Goal: Entertainment & Leisure: Consume media (video, audio)

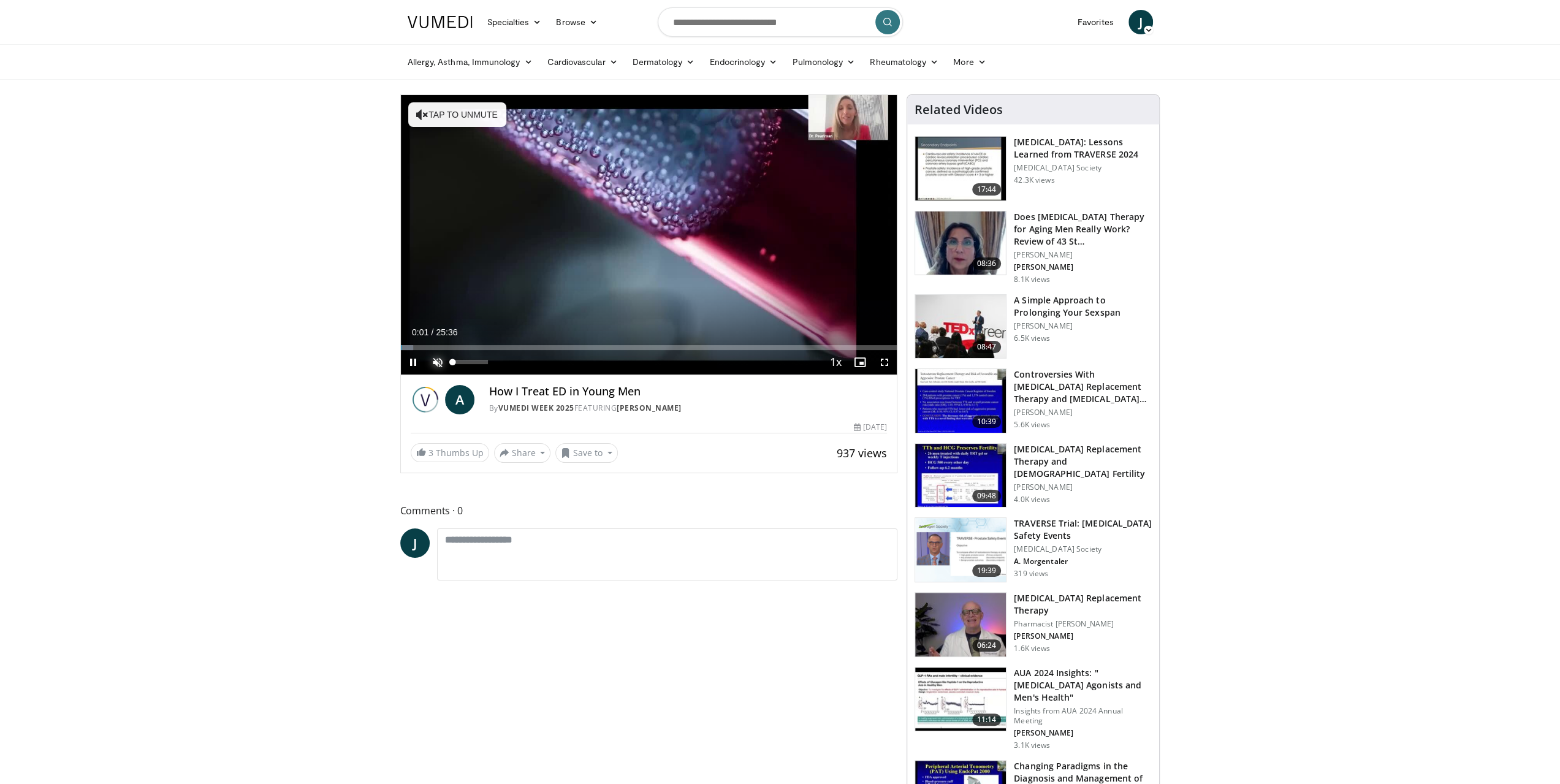
click at [435, 359] on span "Video Player" at bounding box center [438, 363] width 25 height 25
click at [891, 361] on span "Video Player" at bounding box center [885, 363] width 25 height 25
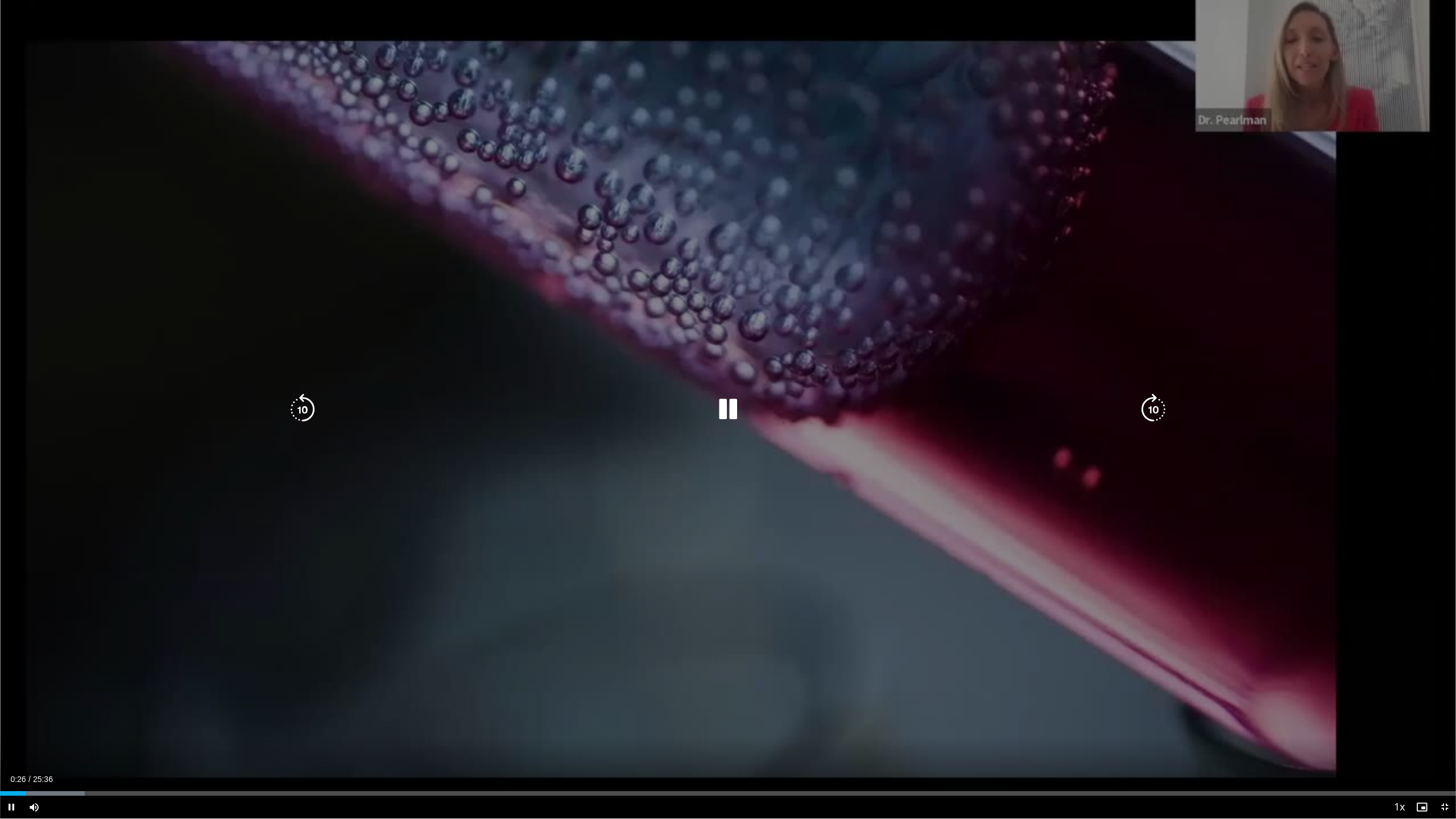
click at [1158, 412] on icon "Video Player" at bounding box center [1153, 410] width 32 height 32
click at [1156, 408] on icon "Video Player" at bounding box center [1153, 410] width 32 height 32
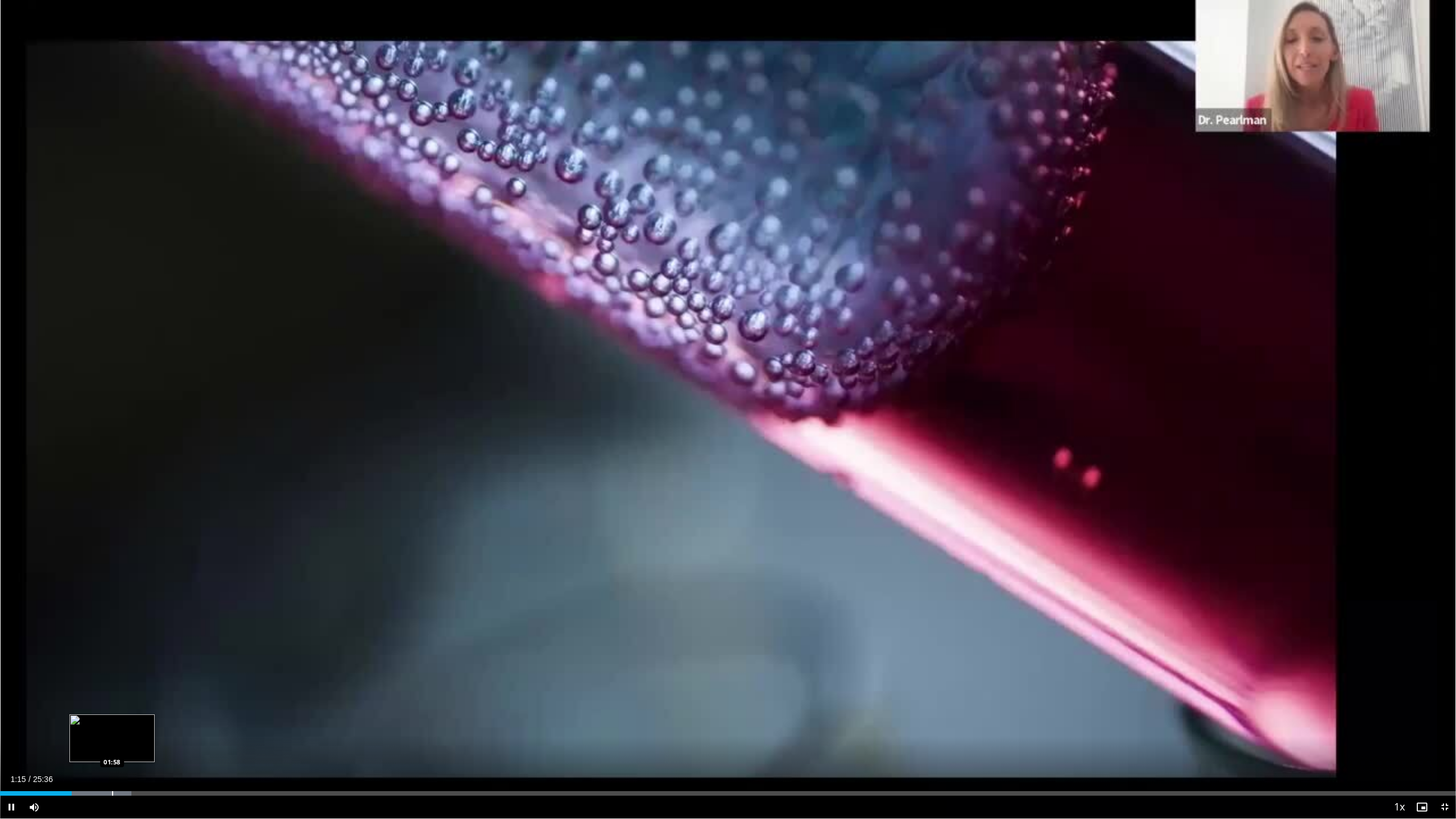
click at [112, 727] on div "Loaded : 9.04% 01:15 01:58" at bounding box center [728, 790] width 1456 height 11
click at [149, 727] on div "Progress Bar" at bounding box center [150, 794] width 1 height 4
click at [191, 727] on div "Progress Bar" at bounding box center [191, 794] width 1 height 4
click at [226, 727] on div "Progress Bar" at bounding box center [226, 794] width 1 height 4
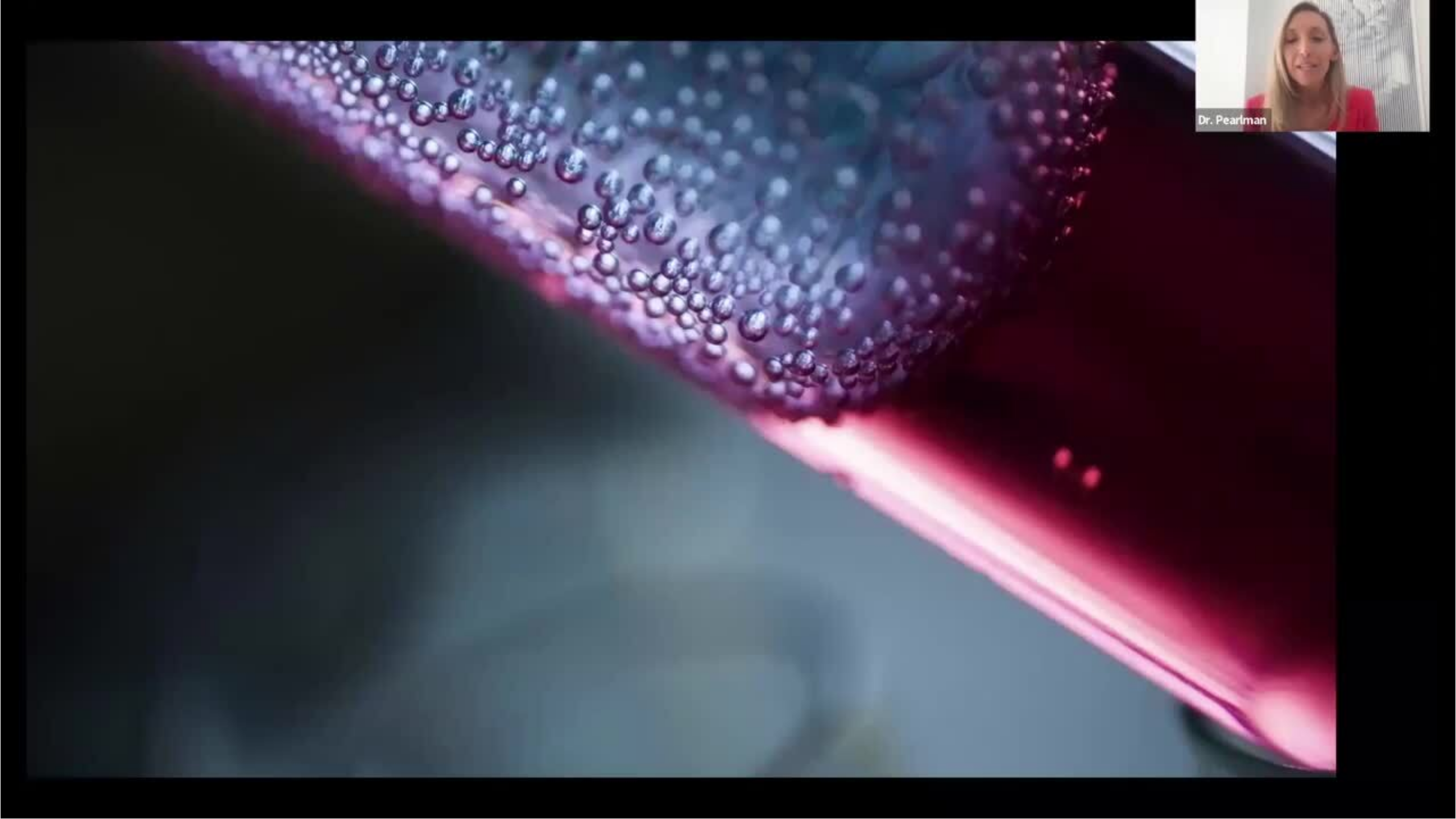
click at [255, 727] on video-js "**********" at bounding box center [728, 410] width 1456 height 819
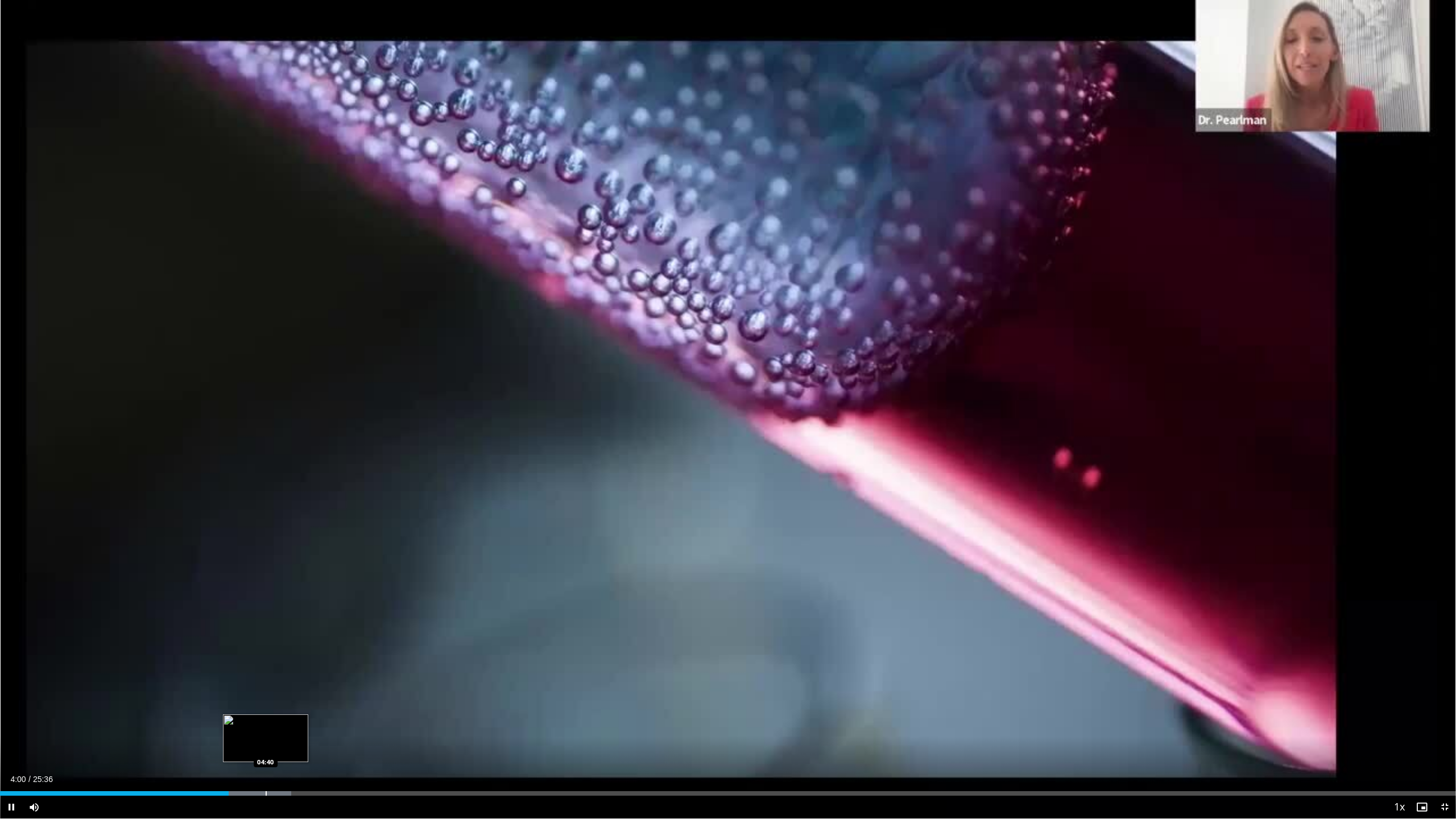
click at [265, 727] on div "Progress Bar" at bounding box center [266, 794] width 1 height 4
click at [313, 727] on div "Progress Bar" at bounding box center [313, 794] width 1 height 4
click at [381, 727] on div "Loaded : 26.04% 05:37 06:42" at bounding box center [728, 790] width 1456 height 11
click at [474, 727] on div "Progress Bar" at bounding box center [475, 794] width 1 height 4
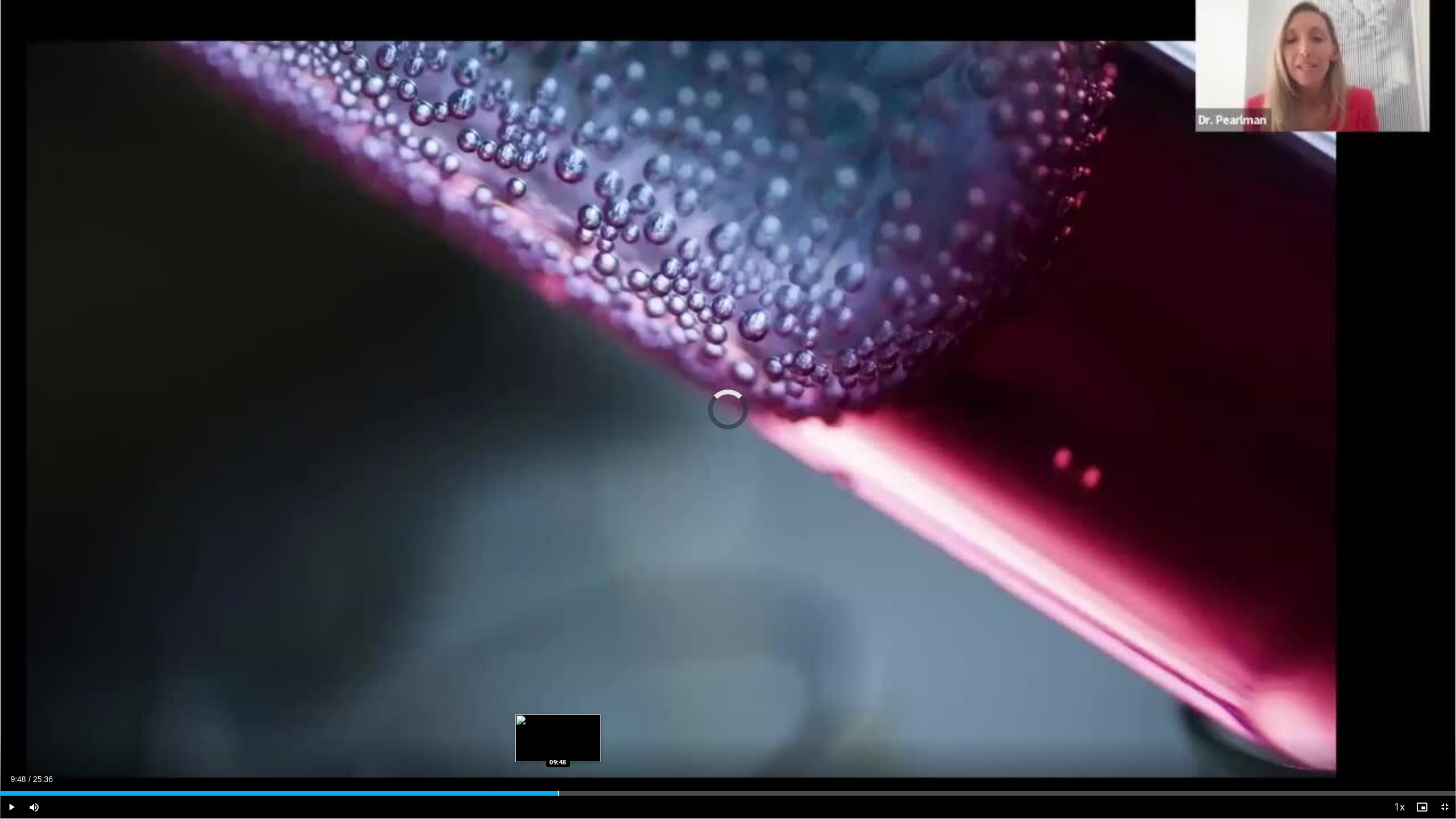
click at [558, 727] on div "Progress Bar" at bounding box center [559, 794] width 1 height 4
click at [625, 727] on div "Progress Bar" at bounding box center [625, 794] width 1 height 4
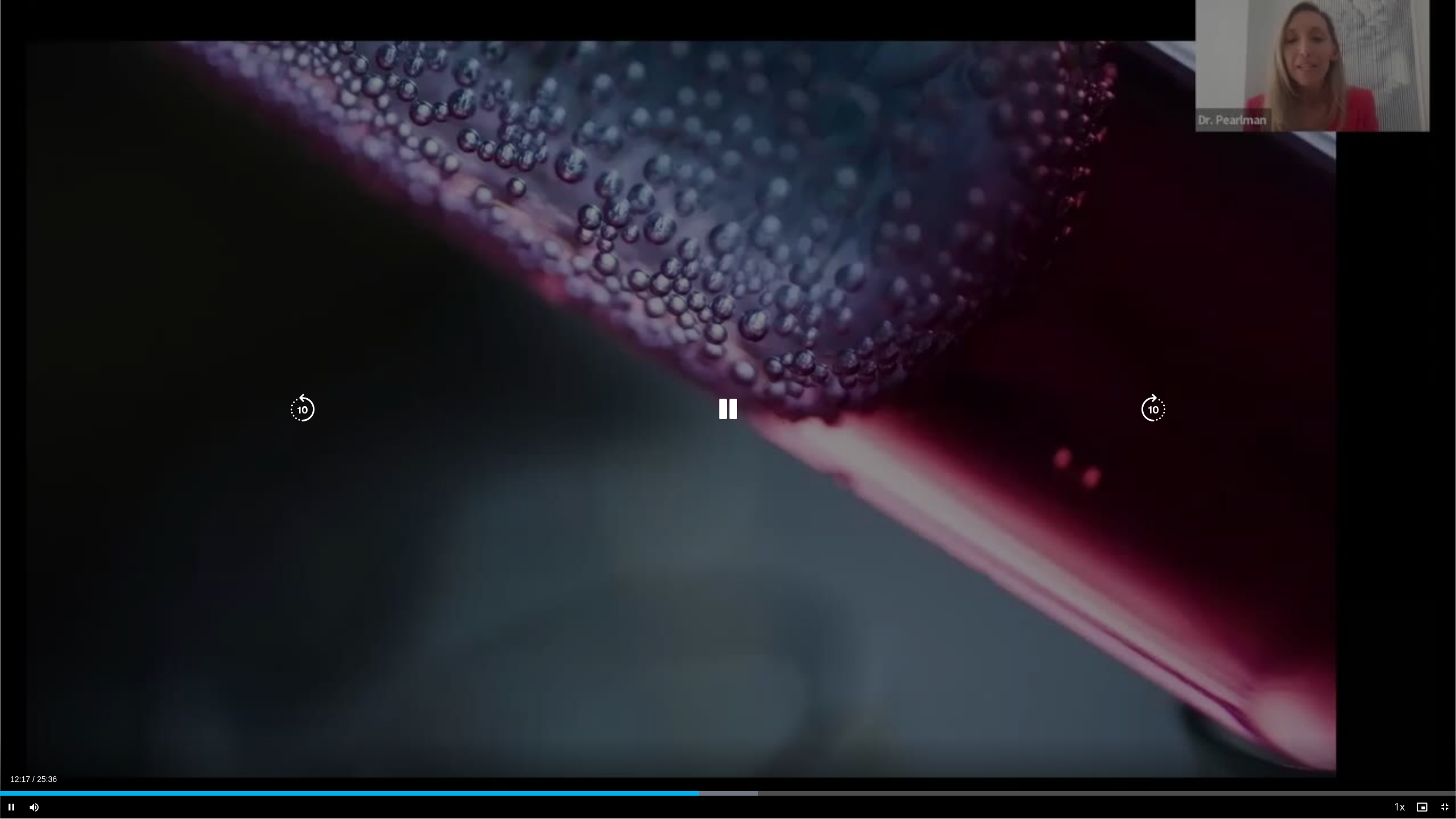
click at [1153, 408] on icon "Video Player" at bounding box center [1153, 410] width 32 height 32
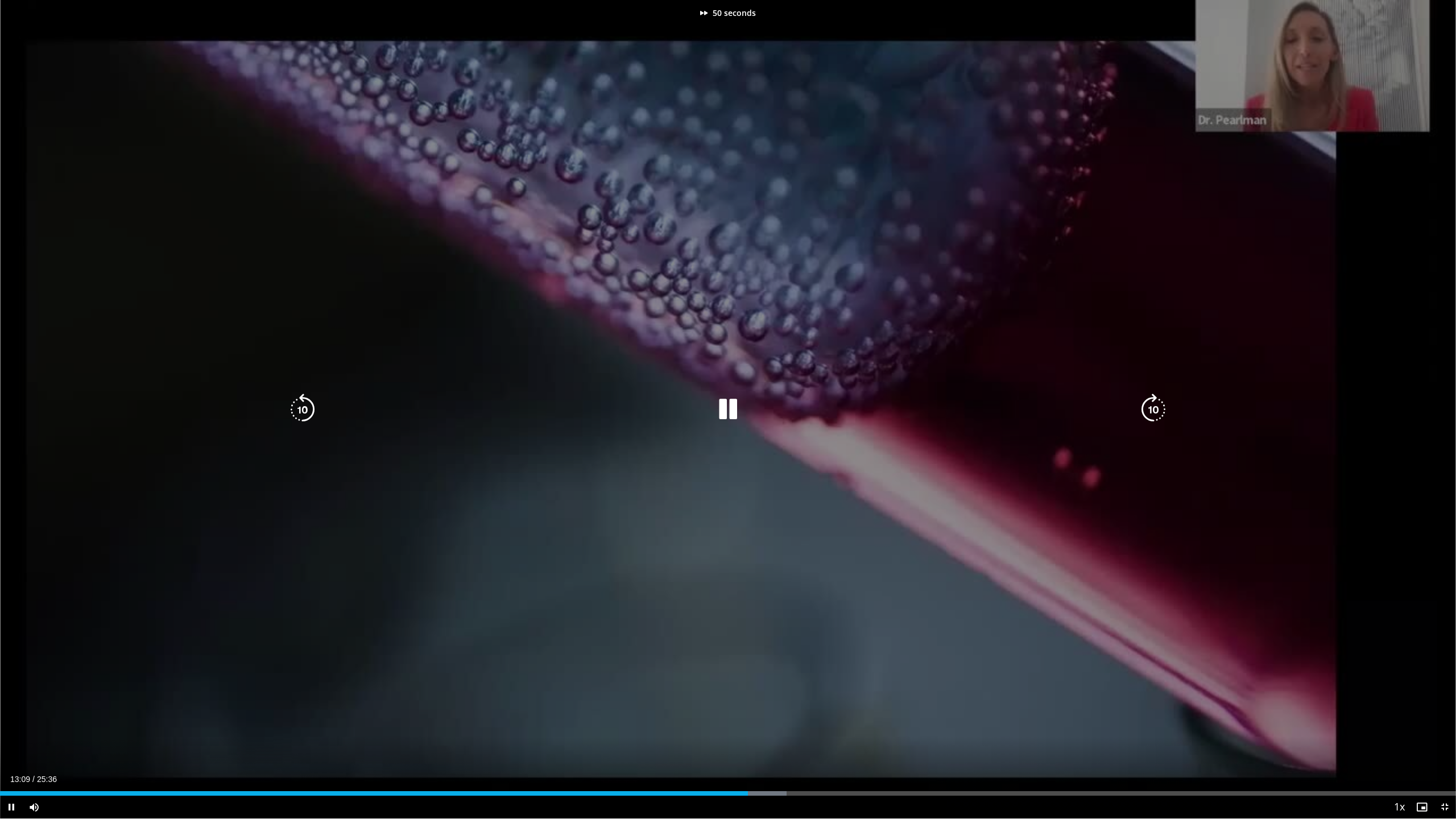
click at [1153, 408] on icon "Video Player" at bounding box center [1153, 410] width 32 height 32
click at [1154, 404] on icon "Video Player" at bounding box center [1153, 410] width 32 height 32
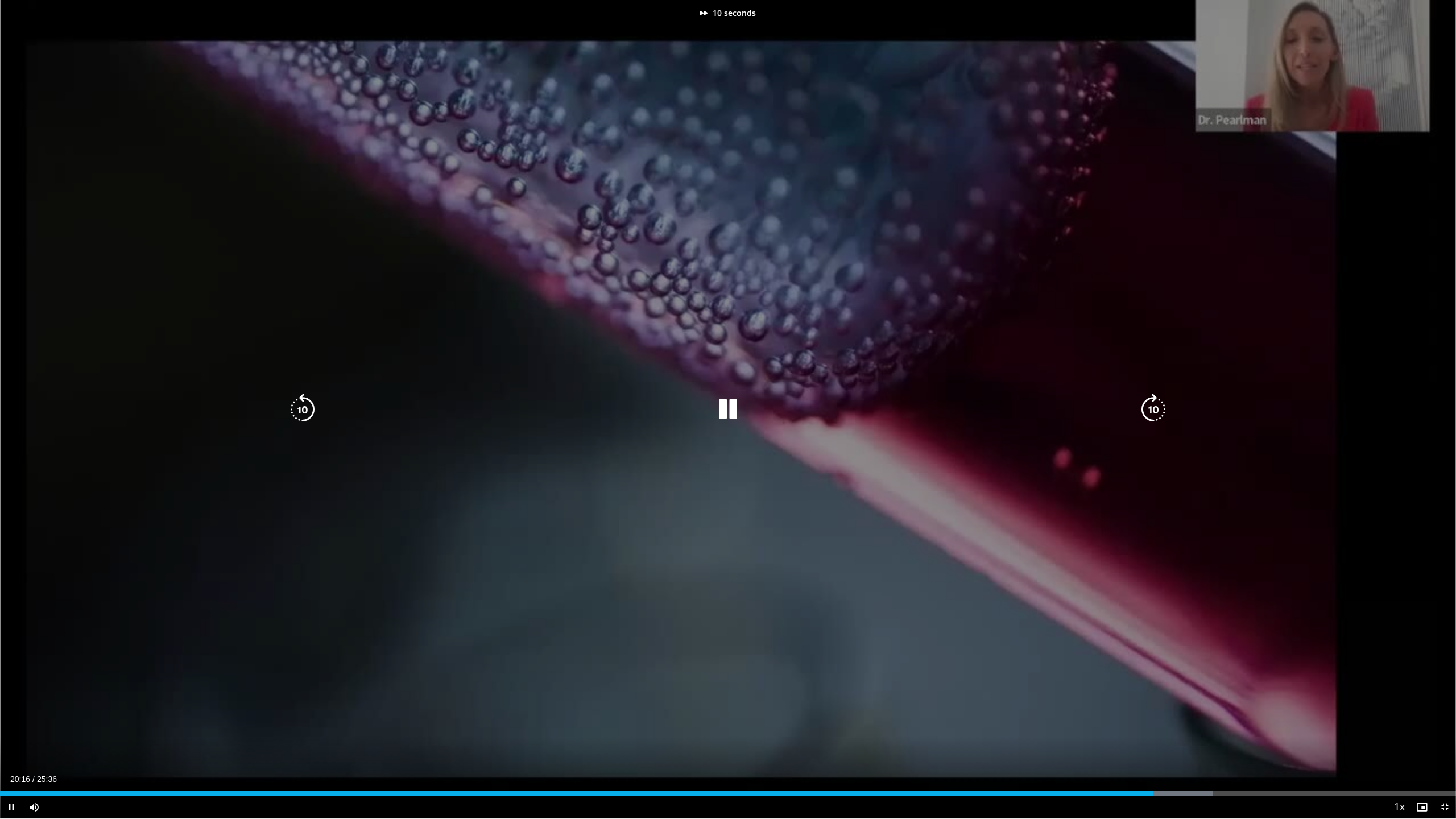
click at [1154, 404] on icon "Video Player" at bounding box center [1153, 410] width 32 height 32
click at [1155, 406] on icon "Video Player" at bounding box center [1153, 410] width 32 height 32
click at [1155, 413] on icon "Video Player" at bounding box center [1153, 410] width 32 height 32
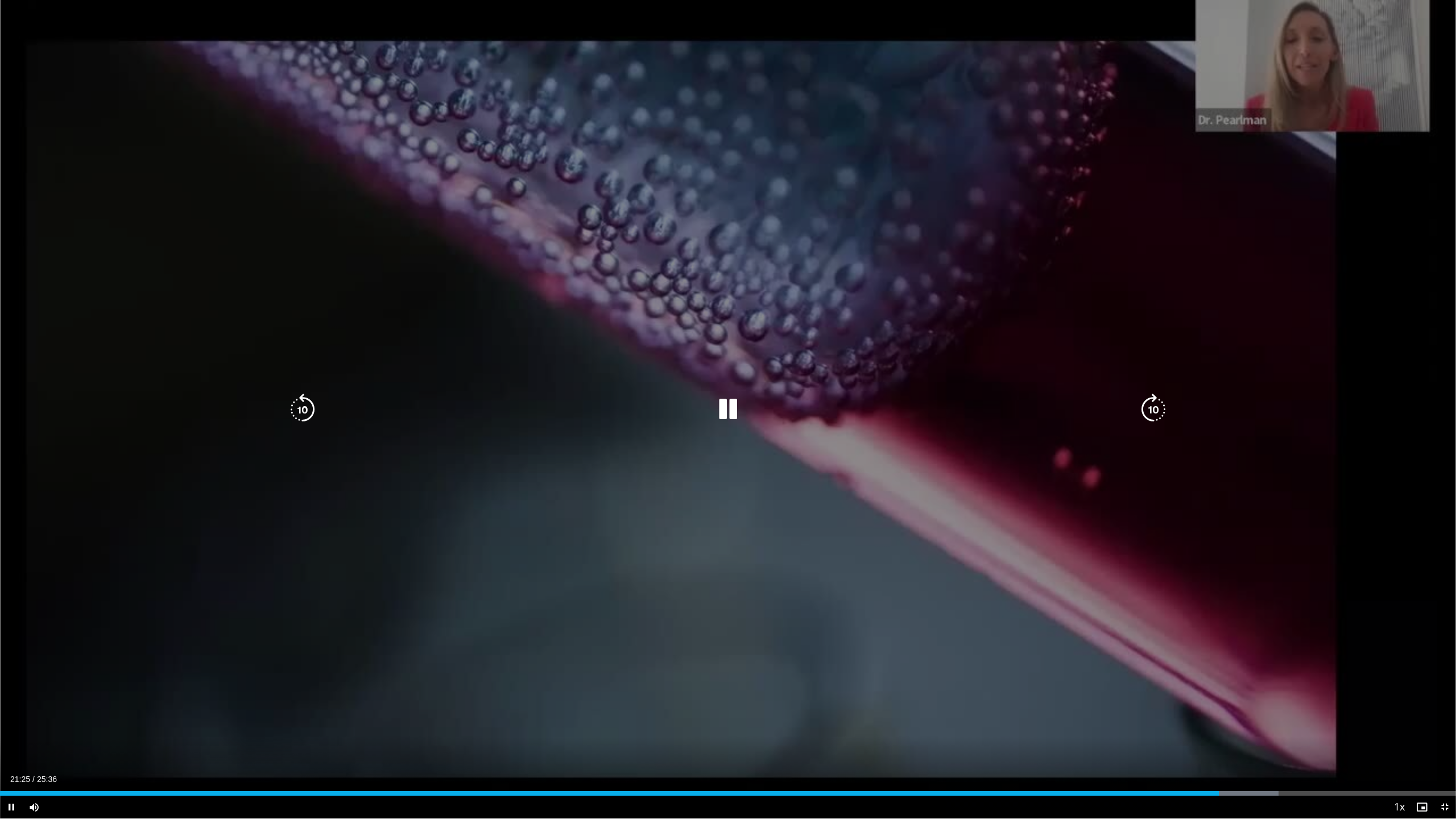
click at [1155, 413] on icon "Video Player" at bounding box center [1153, 410] width 32 height 32
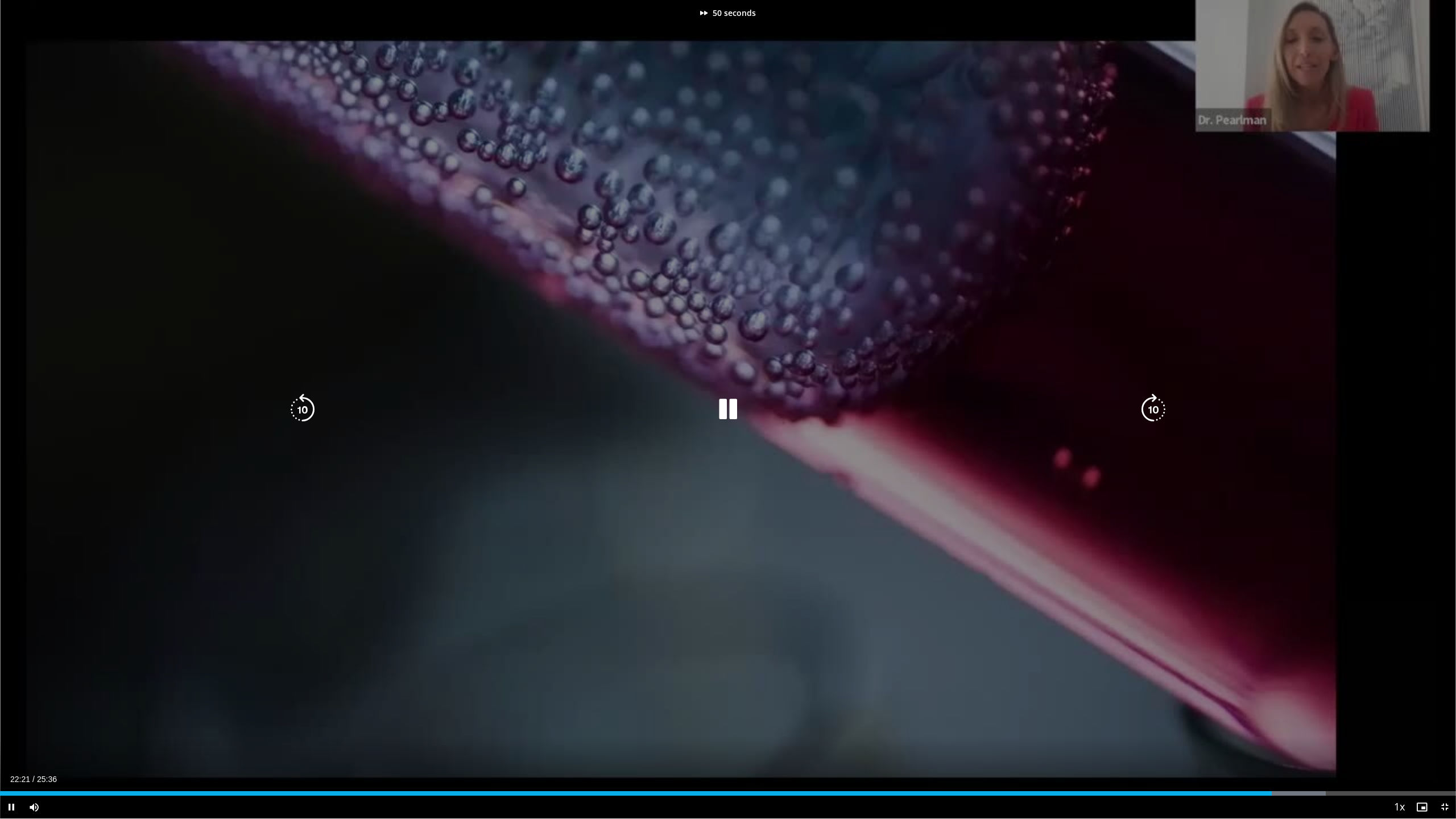
click at [1155, 413] on icon "Video Player" at bounding box center [1153, 410] width 32 height 32
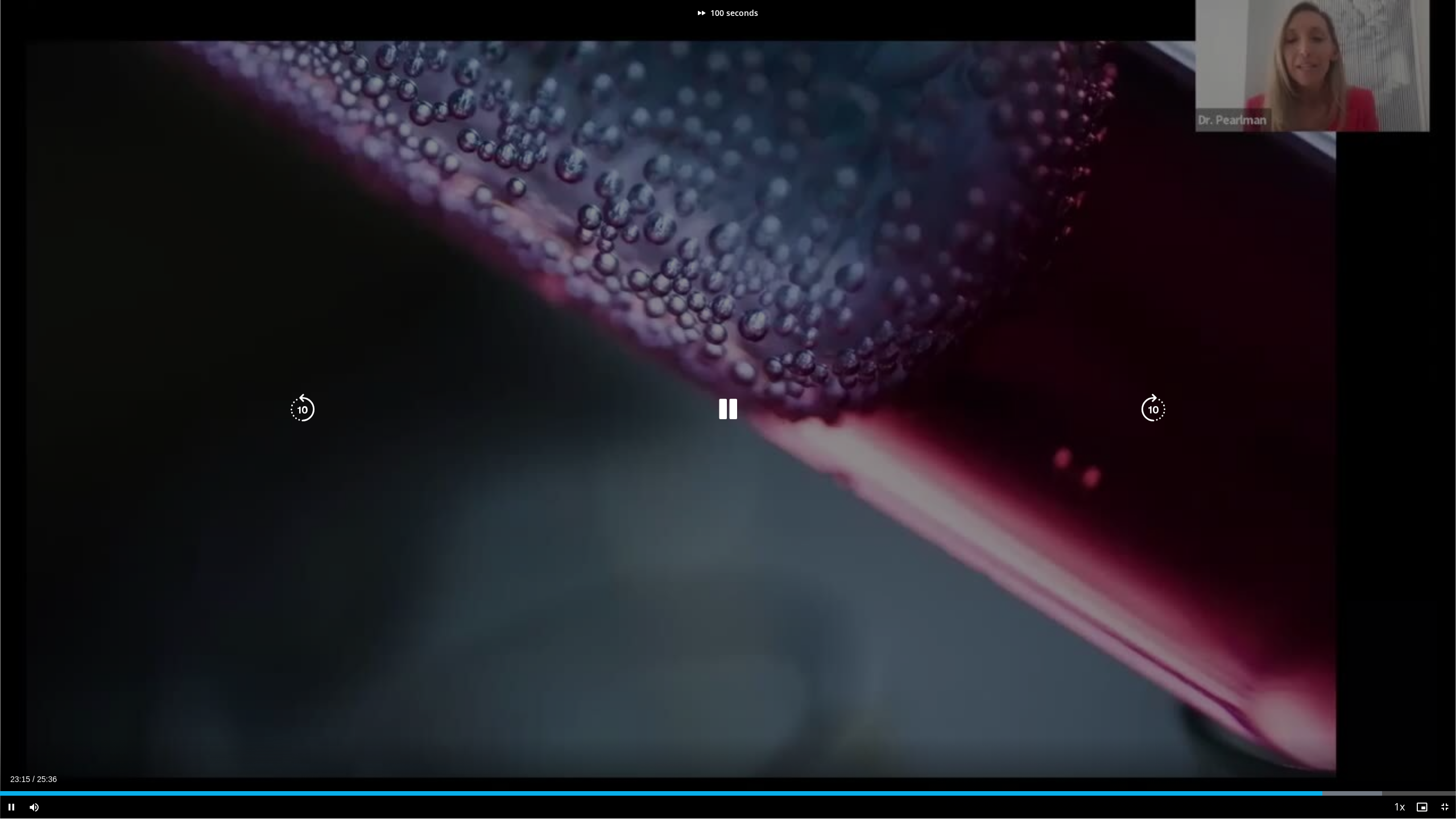
click at [1155, 413] on icon "Video Player" at bounding box center [1153, 410] width 32 height 32
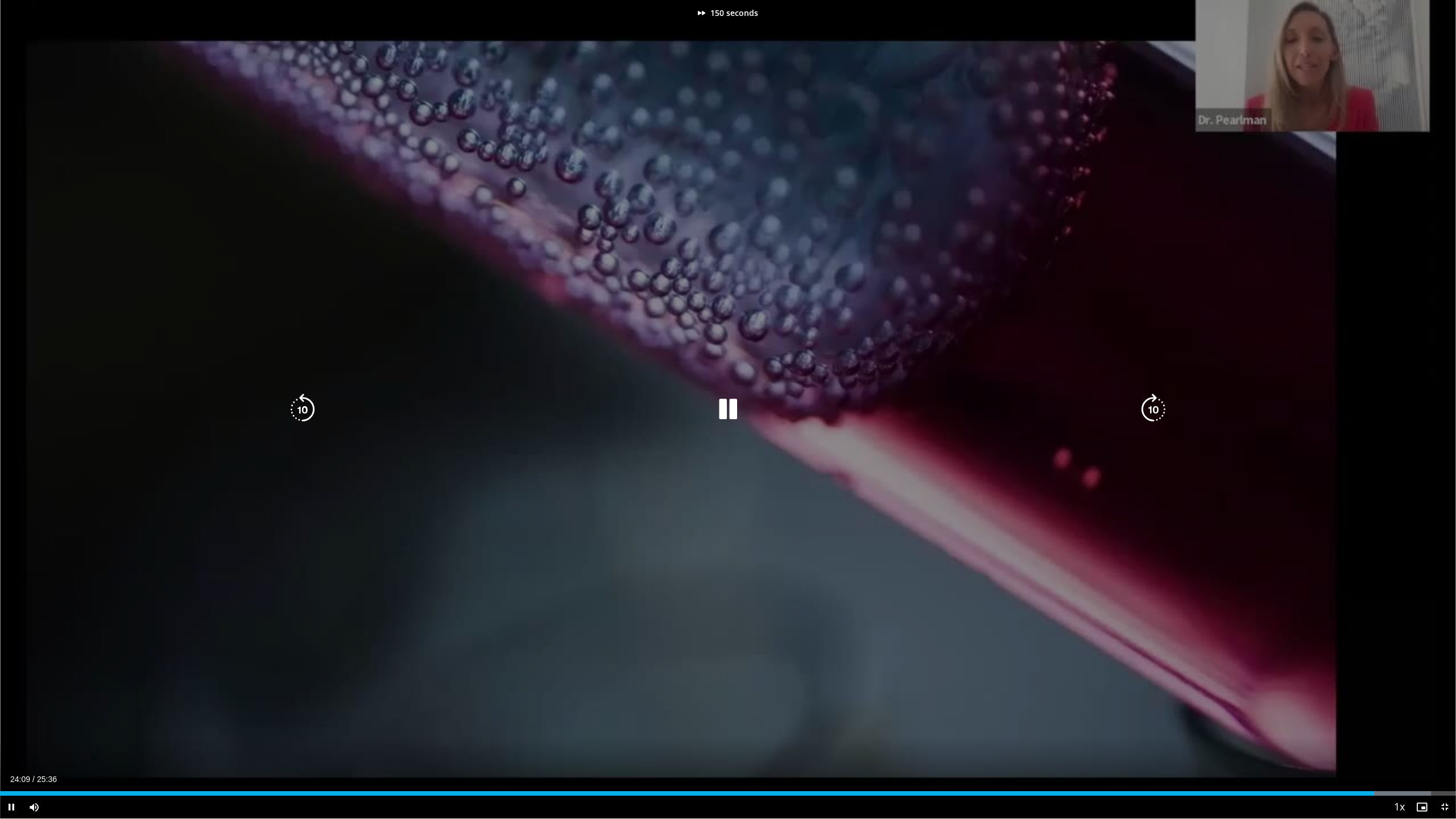
click at [1155, 413] on icon "Video Player" at bounding box center [1153, 410] width 32 height 32
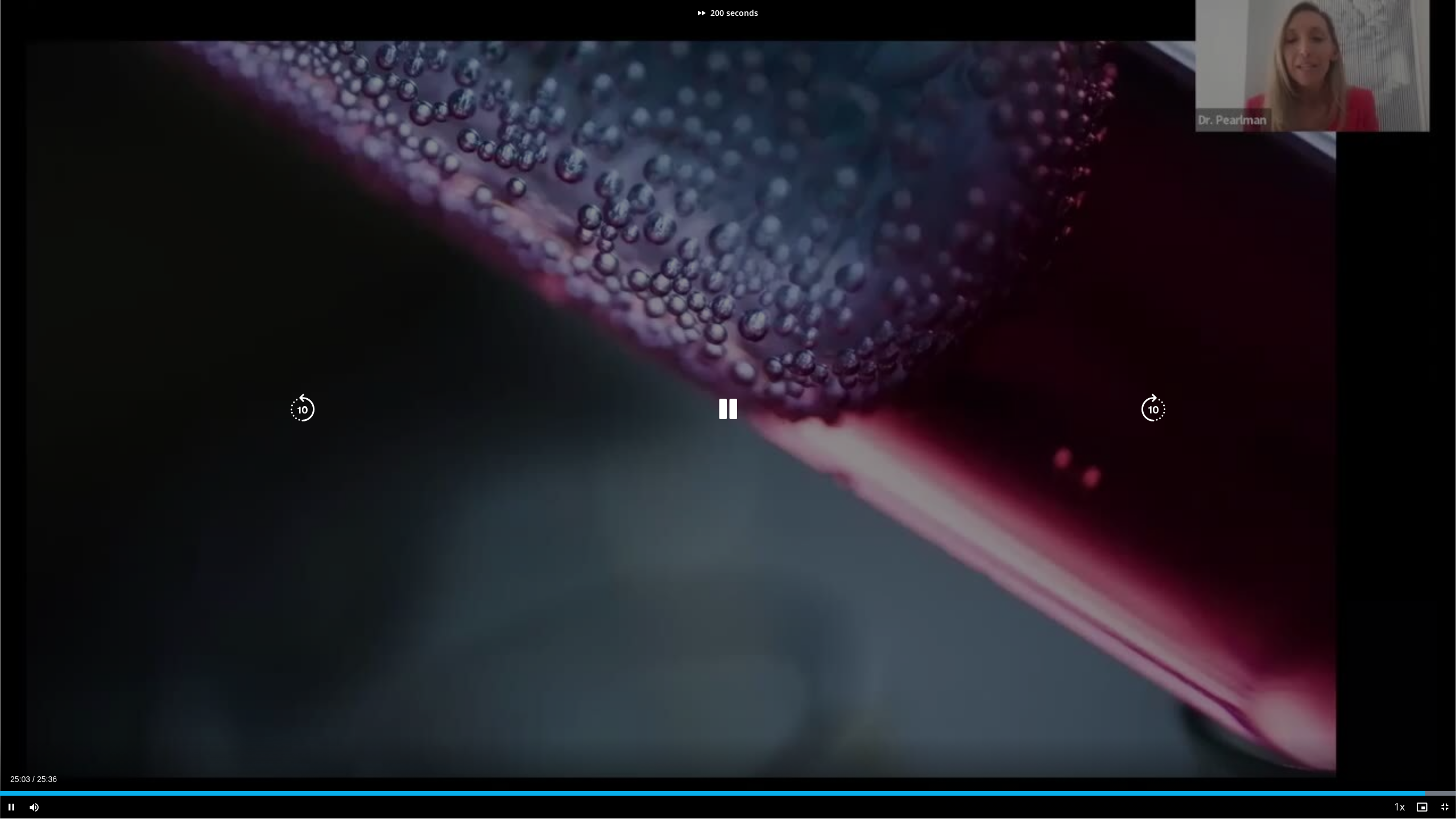
click at [1155, 413] on icon "Video Player" at bounding box center [1153, 410] width 32 height 32
